Goal: Task Accomplishment & Management: Complete application form

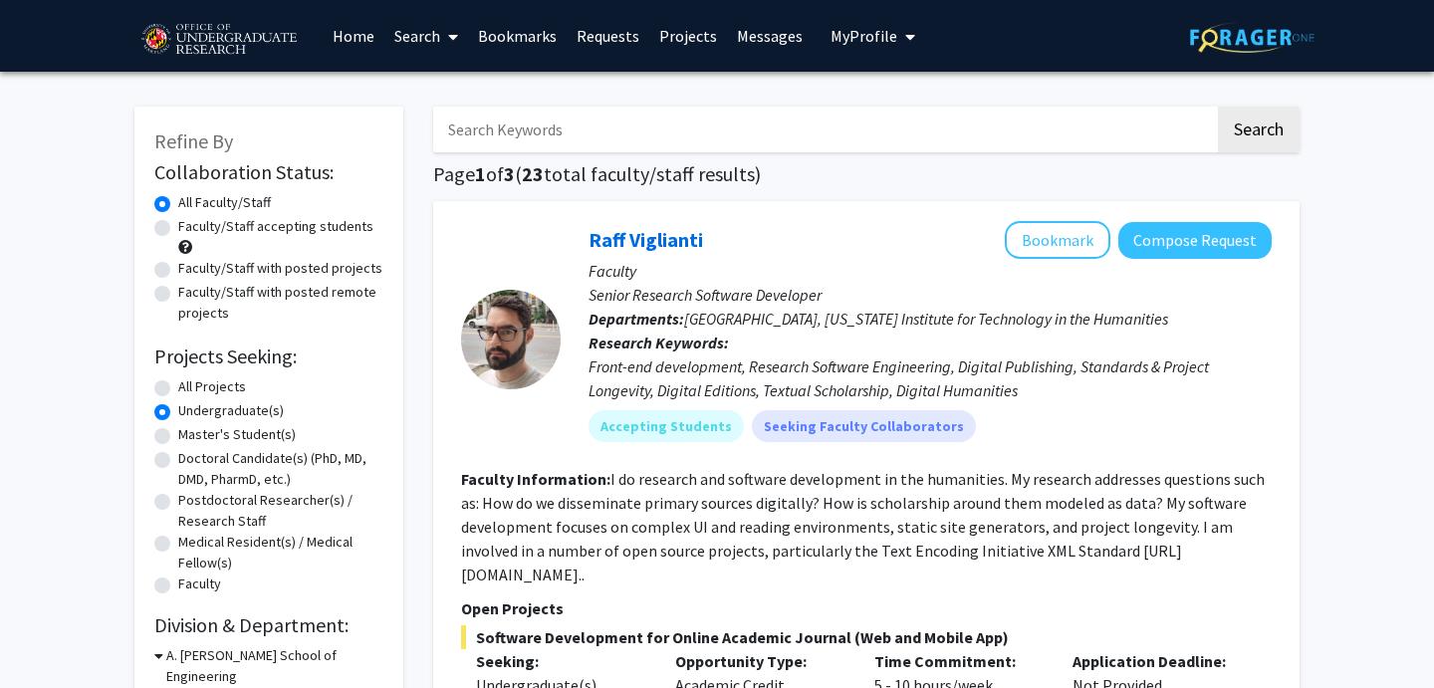
click at [880, 52] on button "My Profile" at bounding box center [872, 36] width 97 height 72
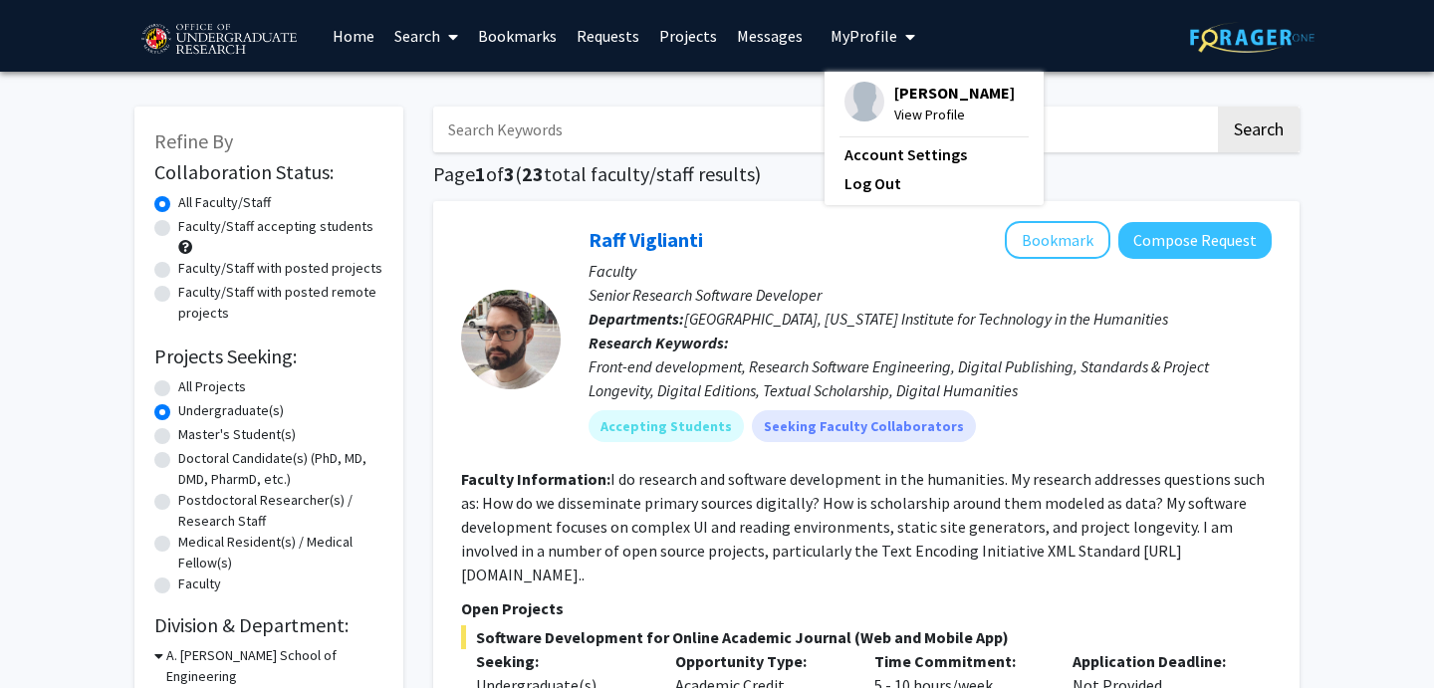
click at [905, 125] on span "View Profile" at bounding box center [954, 115] width 120 height 22
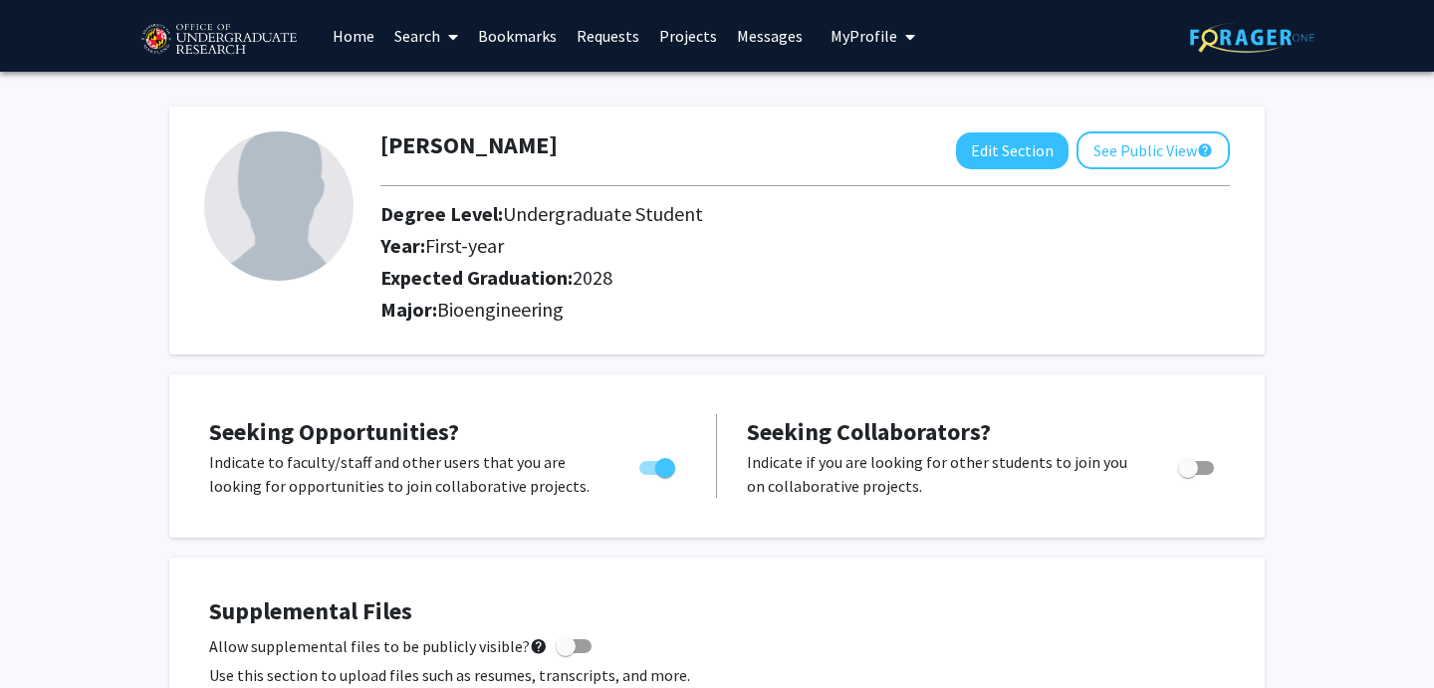
click at [519, 25] on link "Bookmarks" at bounding box center [517, 36] width 99 height 70
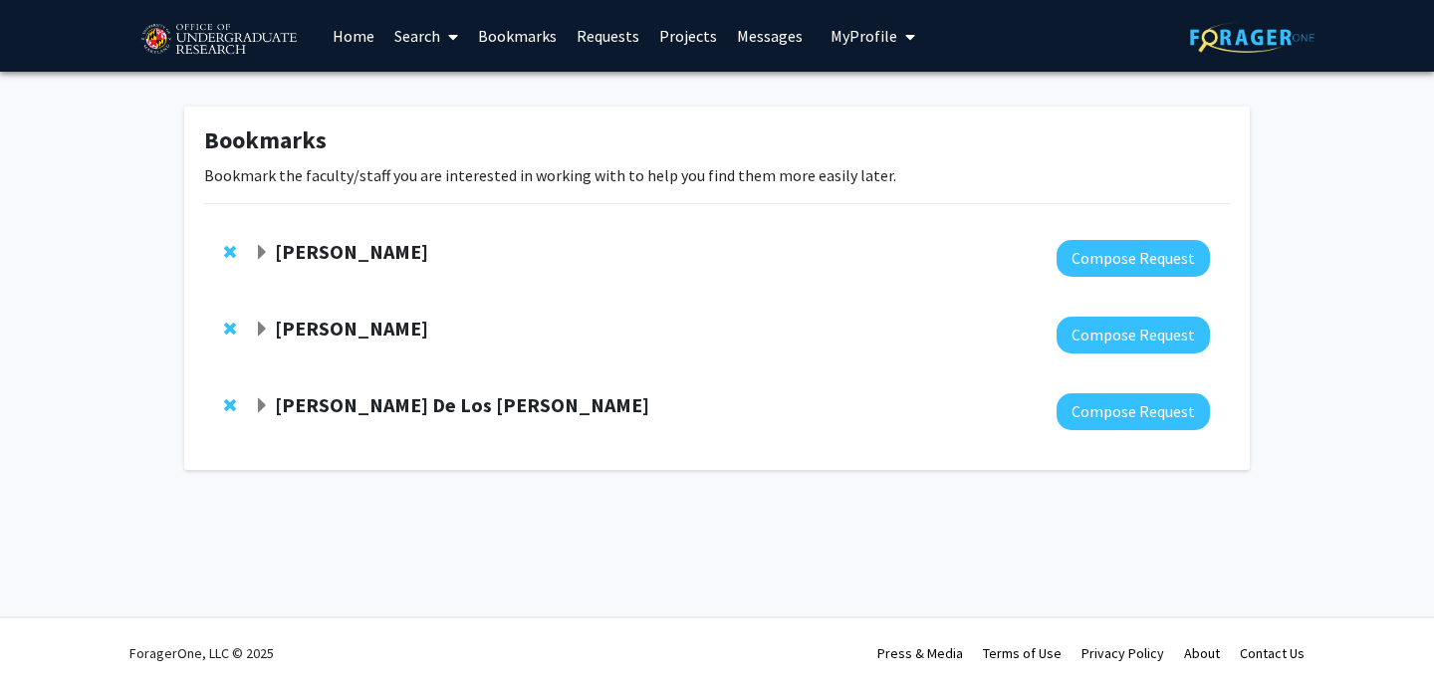
click at [291, 417] on strong "[PERSON_NAME] De Los [PERSON_NAME]" at bounding box center [462, 404] width 374 height 25
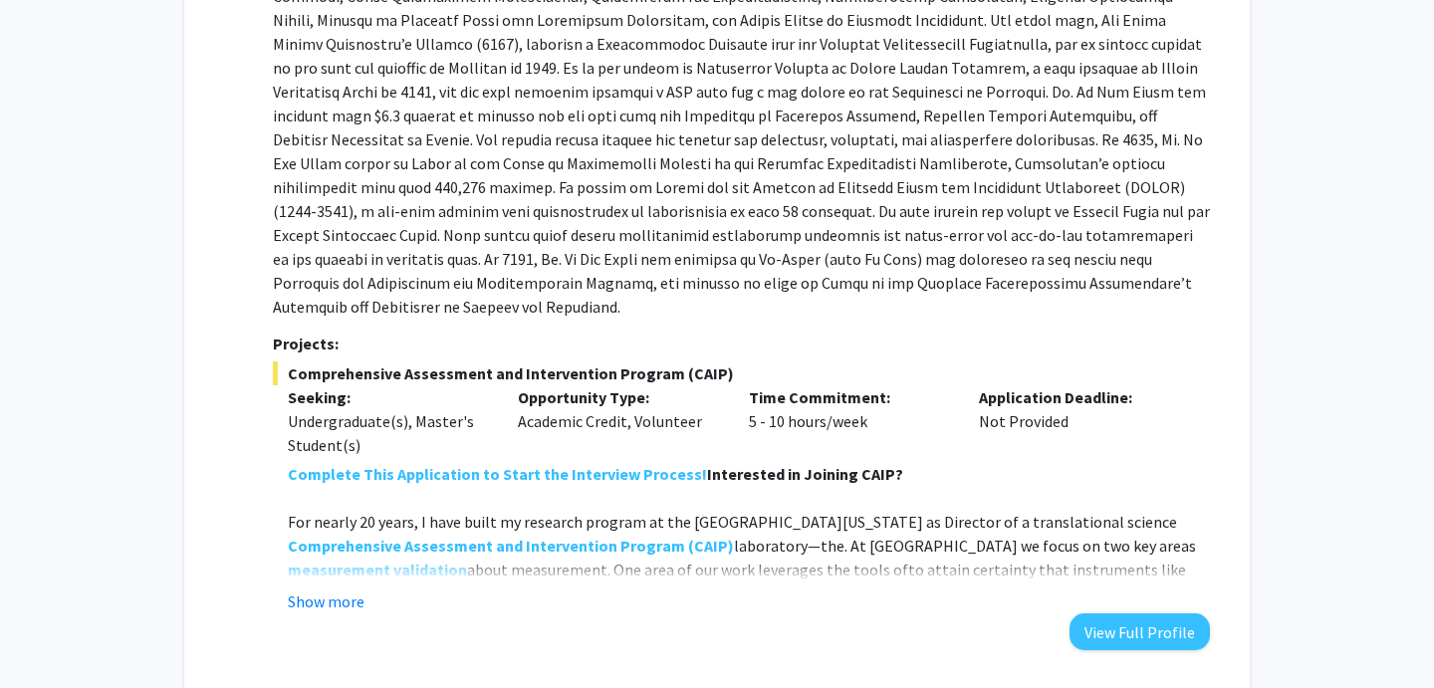
scroll to position [704, 0]
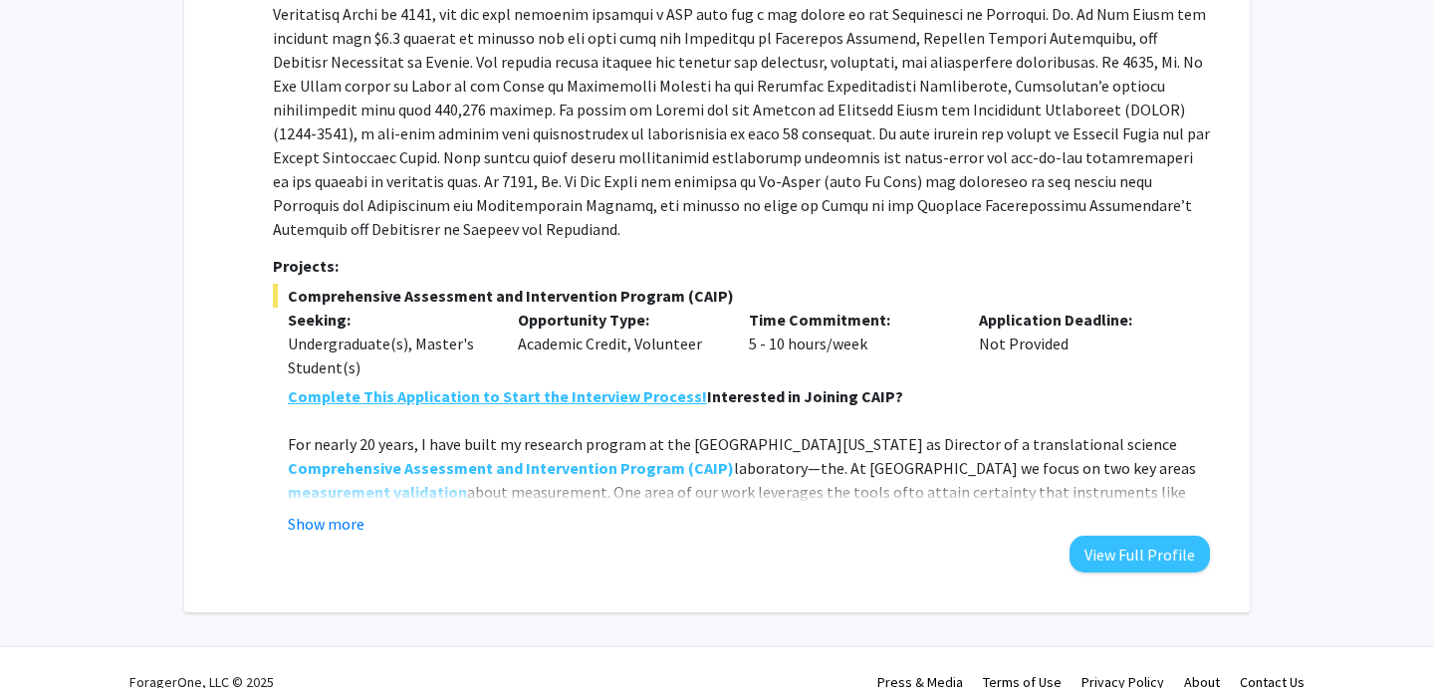
click at [406, 386] on strong "Complete This Application to Start the Interview Process!" at bounding box center [497, 396] width 419 height 20
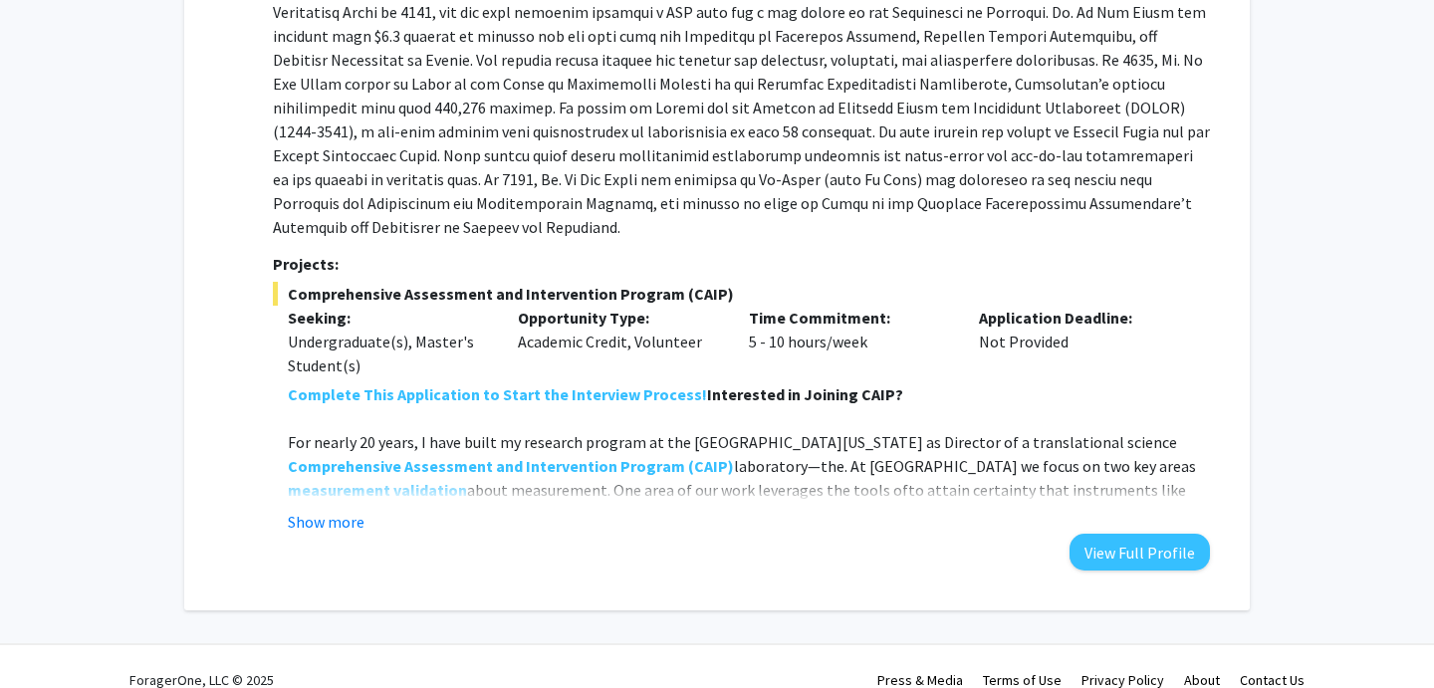
scroll to position [709, 0]
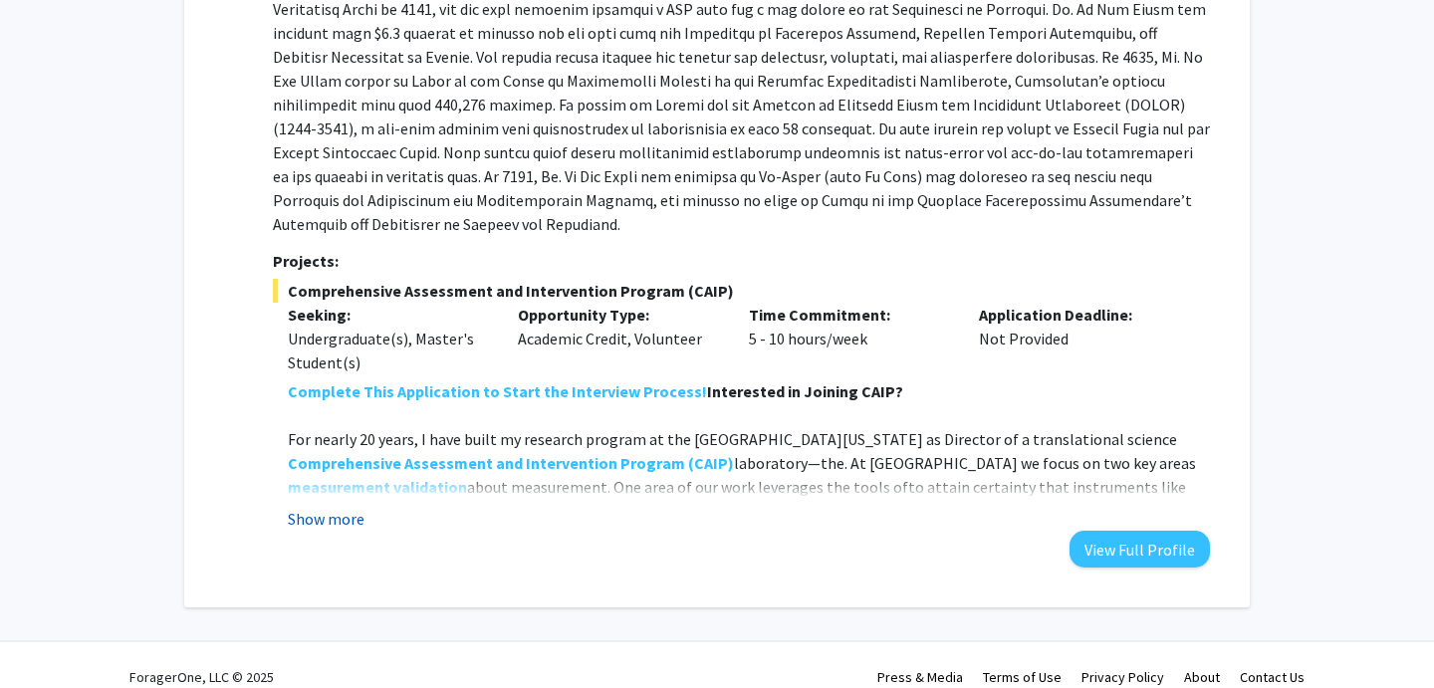
click at [314, 507] on button "Show more" at bounding box center [326, 519] width 77 height 24
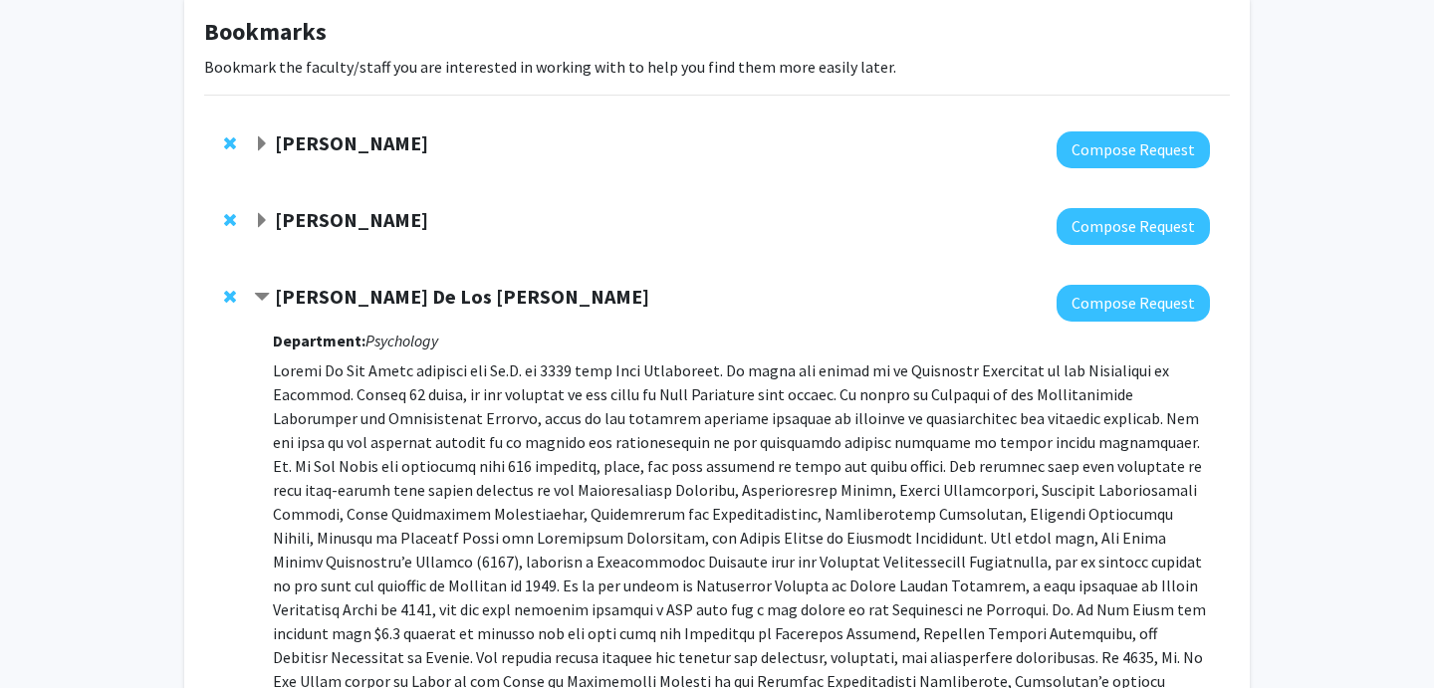
scroll to position [0, 0]
